Goal: Task Accomplishment & Management: Complete application form

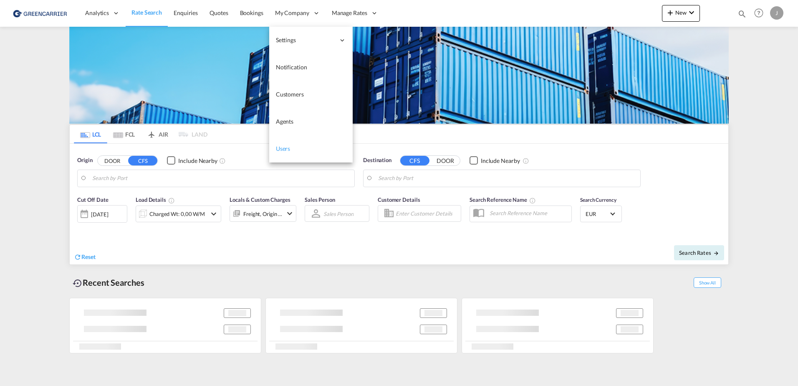
type input "[GEOGRAPHIC_DATA], [GEOGRAPHIC_DATA]"
type input "[GEOGRAPHIC_DATA], SH, CNSHA"
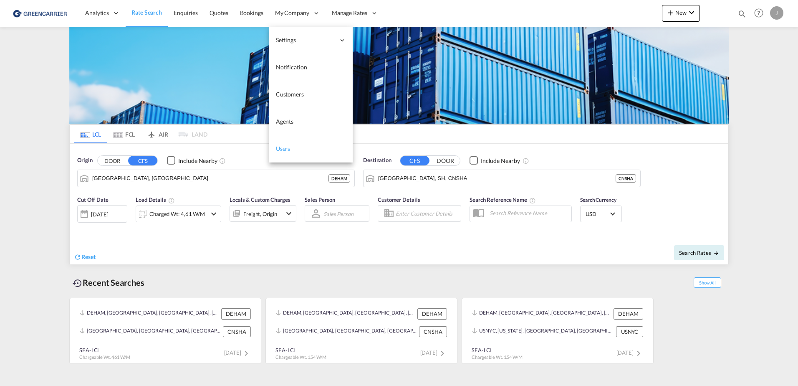
click at [283, 149] on span "Users" at bounding box center [283, 148] width 15 height 7
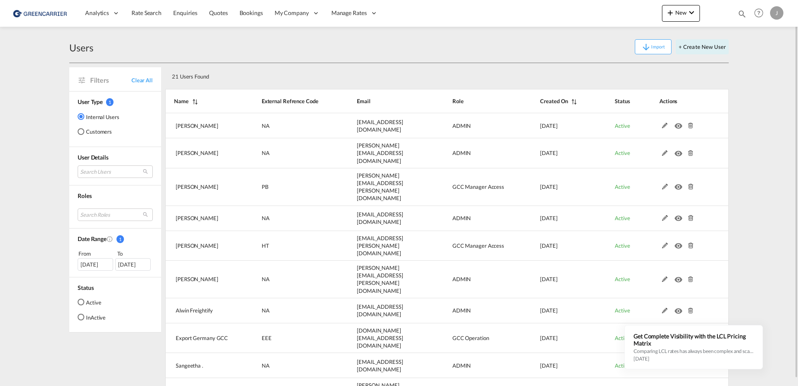
click at [94, 131] on md-radio-button "Customers" at bounding box center [99, 131] width 42 height 8
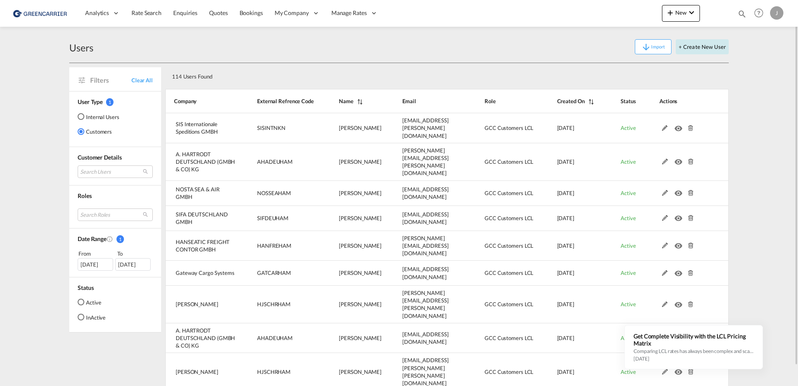
click at [696, 47] on button "+ Create New User" at bounding box center [702, 46] width 53 height 15
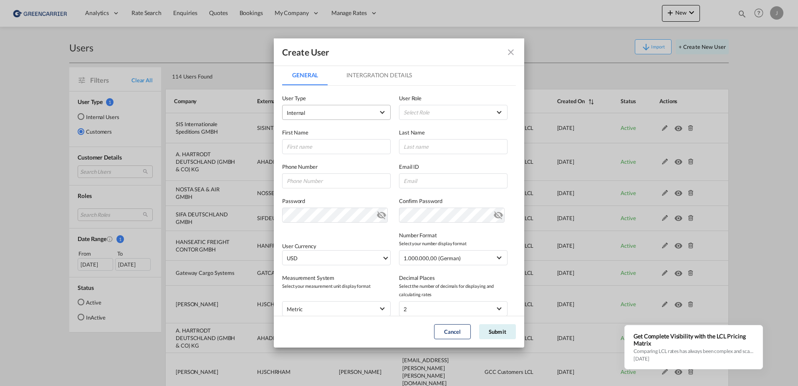
click at [317, 114] on span "Internal" at bounding box center [331, 113] width 88 height 8
click at [314, 134] on md-option "Customer" at bounding box center [336, 133] width 110 height 20
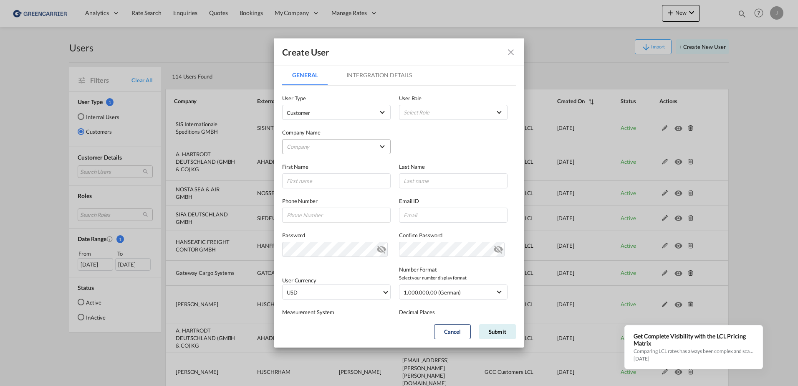
click at [319, 147] on md-select "Company [PERSON_NAME] & Co. GmbH Avion Germany Gmbh BENDIX TRANSPORT DANMARK CA…" at bounding box center [336, 146] width 109 height 15
click at [316, 125] on input "search" at bounding box center [352, 127] width 146 height 20
type input "gateway"
click at [317, 146] on div "Gateway Cargo Systems" at bounding box center [317, 147] width 59 height 8
click at [314, 184] on input "GeneralIntergration Details ..." at bounding box center [336, 180] width 109 height 15
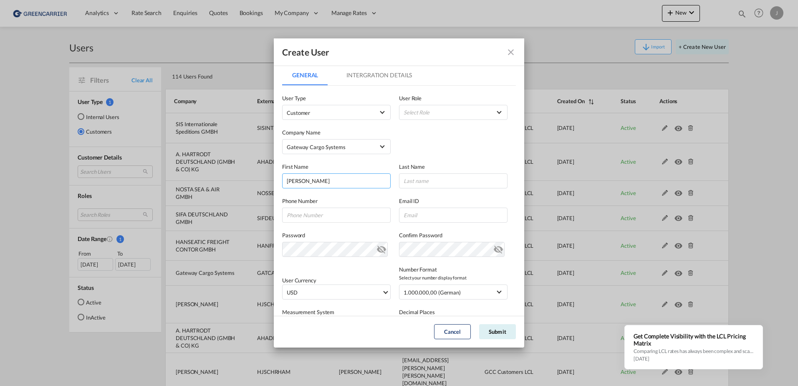
type input "[PERSON_NAME]"
type input "Urak"
drag, startPoint x: 427, startPoint y: 217, endPoint x: 436, endPoint y: 216, distance: 8.9
click at [427, 217] on input "GeneralIntergration Details ..." at bounding box center [453, 214] width 109 height 15
paste input "[PERSON_NAME][EMAIL_ADDRESS][DOMAIN_NAME]"
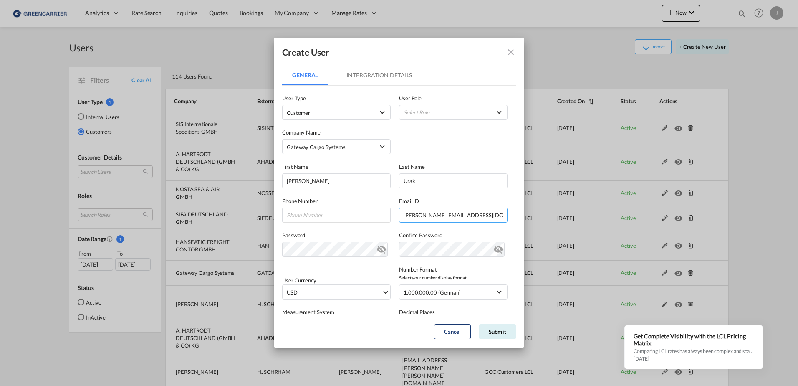
type input "[PERSON_NAME][EMAIL_ADDRESS][DOMAIN_NAME]"
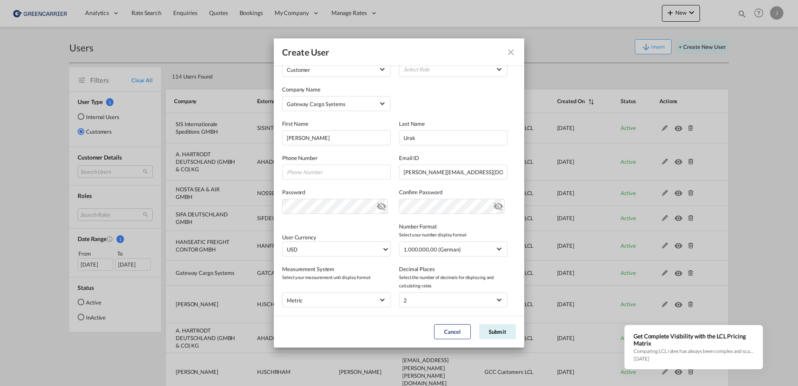
scroll to position [91, 0]
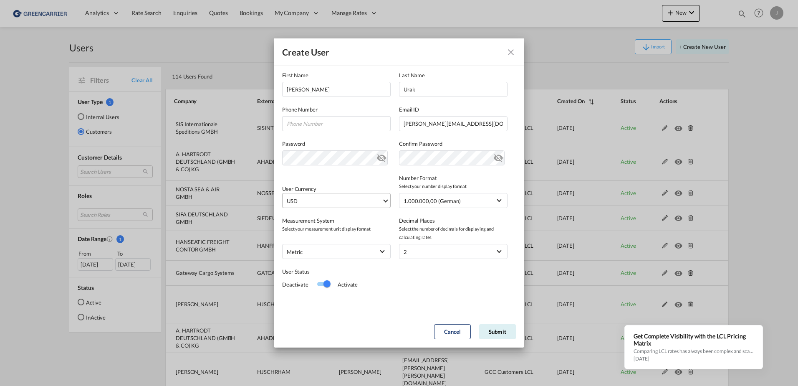
click at [328, 199] on span "USD" at bounding box center [334, 201] width 95 height 8
click at [314, 195] on input "search" at bounding box center [348, 197] width 122 height 8
type input "eur"
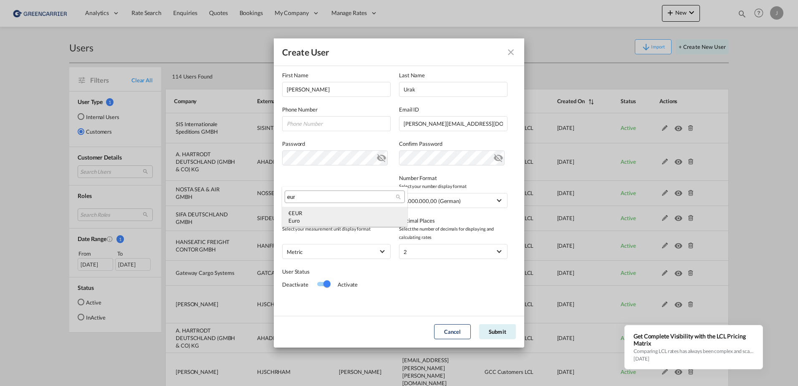
click at [359, 220] on div "Euro" at bounding box center [344, 221] width 113 height 8
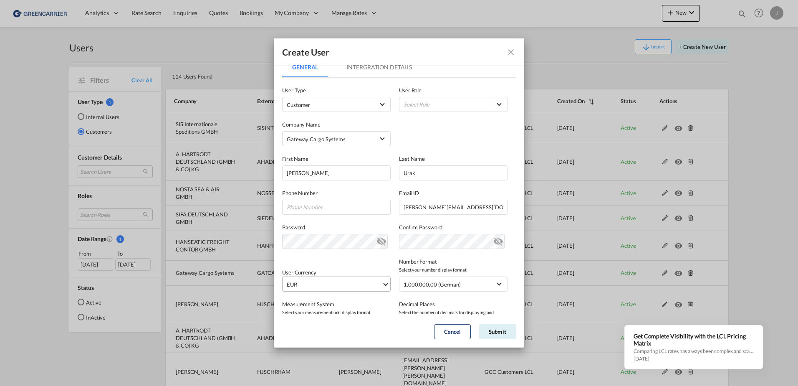
click at [366, 71] on md-tab-item "Intergration Details" at bounding box center [379, 67] width 86 height 20
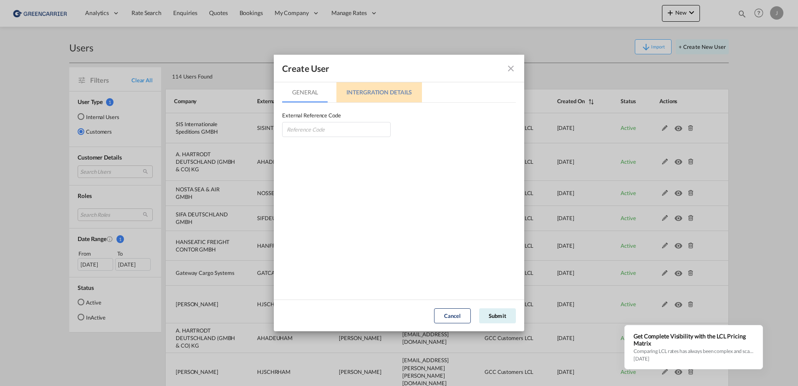
scroll to position [0, 0]
click at [301, 128] on input "GeneralIntergration Details ..." at bounding box center [336, 129] width 109 height 15
type input "GATCARHAM"
click at [496, 318] on button "Submit" at bounding box center [497, 315] width 37 height 15
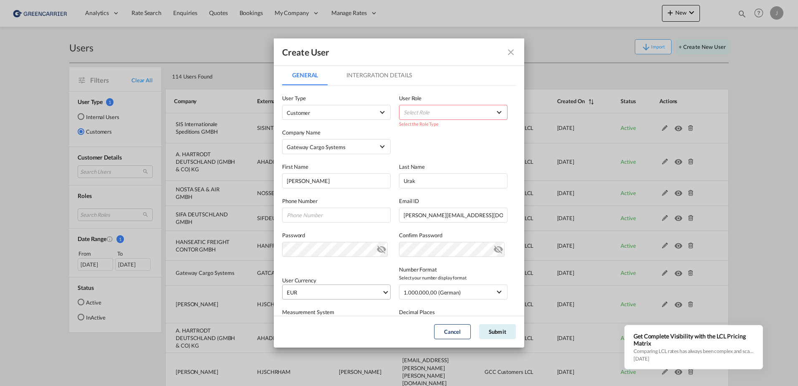
click at [432, 100] on label "User Role" at bounding box center [453, 98] width 109 height 8
click at [429, 112] on md-select "Select Role BCO GLOBAL GCC Customers FCL USER_DEFINED GCC Customers LCL USER_DE…" at bounding box center [453, 112] width 109 height 15
click at [421, 154] on div "GCC Customers LCL USER_DEFINED" at bounding box center [425, 153] width 49 height 8
click at [489, 329] on button "Submit" at bounding box center [497, 331] width 37 height 15
